Goal: Navigation & Orientation: Go to known website

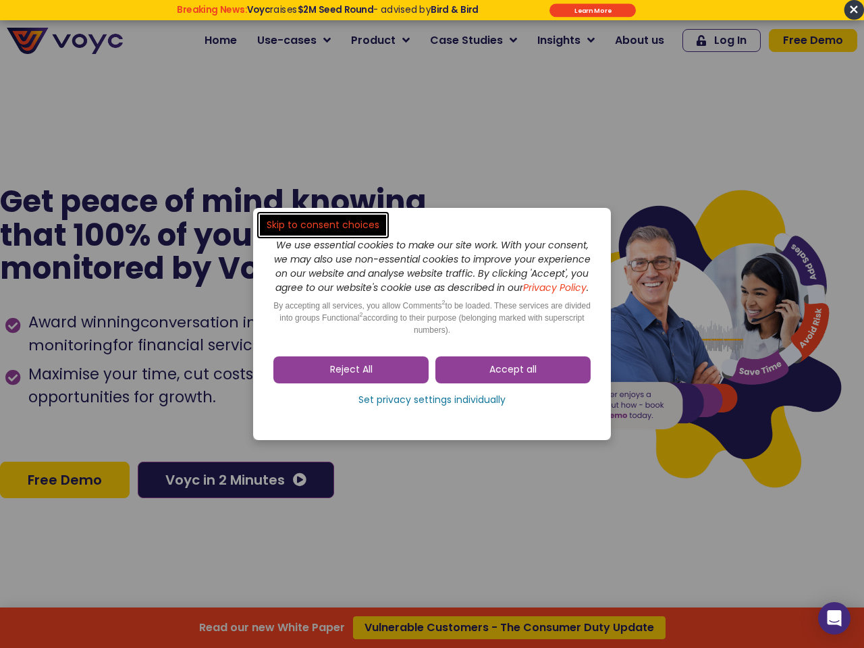
click at [513, 377] on span "Accept all" at bounding box center [512, 369] width 47 height 13
click at [351, 377] on div "Skip to consent choices We use essential cookies to make our site work. With yo…" at bounding box center [432, 324] width 864 height 648
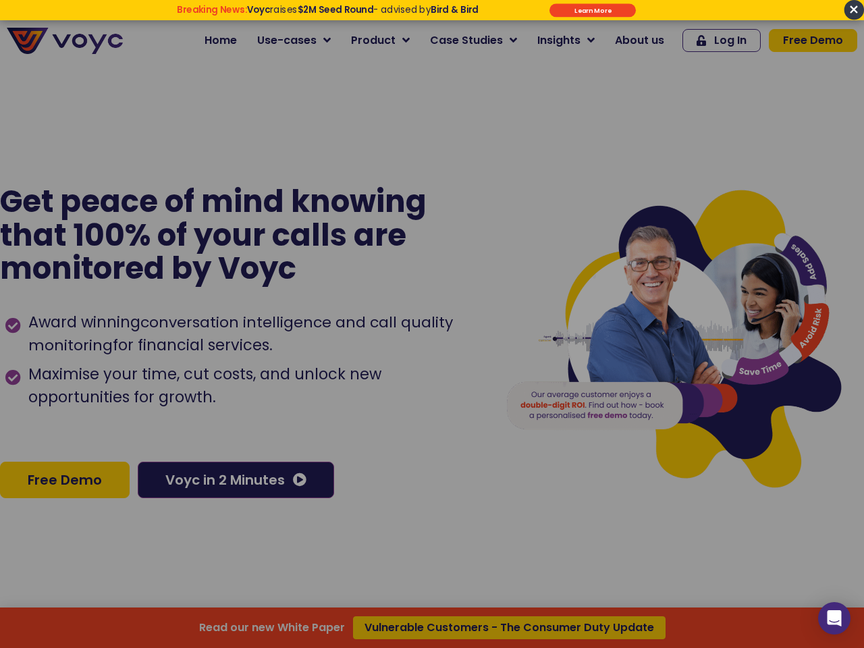
click at [432, 407] on div at bounding box center [432, 324] width 864 height 648
